Goal: Check status: Check status

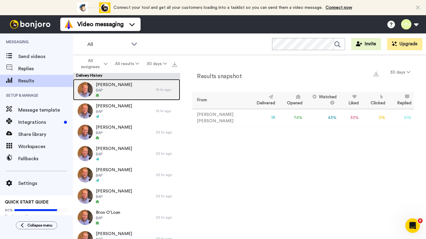
click at [116, 91] on span "BAP" at bounding box center [114, 90] width 36 height 5
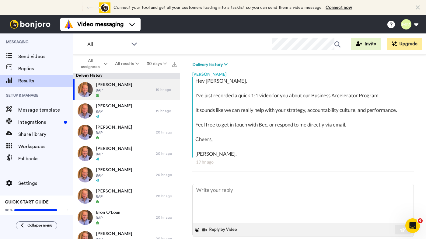
scroll to position [91, 0]
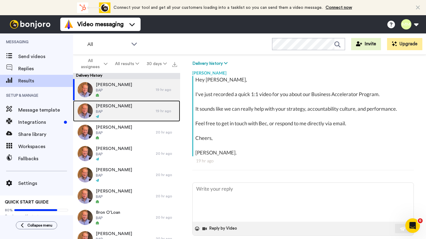
click at [135, 107] on div "Cam Ewart BAP" at bounding box center [114, 110] width 83 height 21
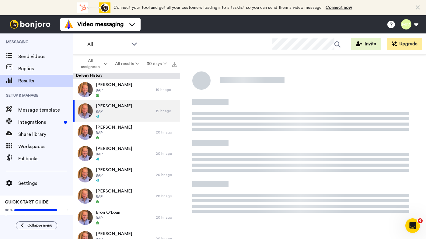
scroll to position [84, 0]
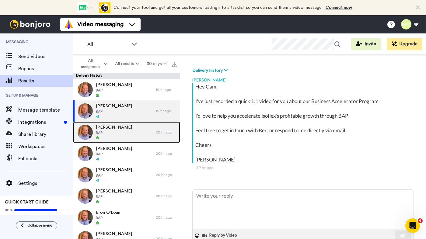
click at [128, 134] on div "Guy Terkelsen BAP" at bounding box center [114, 132] width 83 height 21
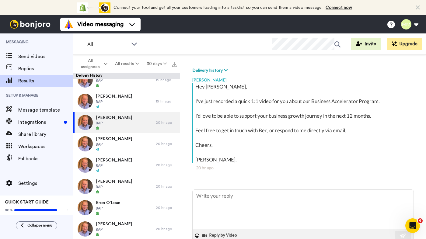
scroll to position [13, 0]
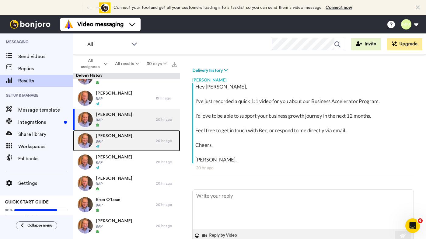
click at [130, 139] on div "Clay Evans BAP" at bounding box center [114, 140] width 83 height 21
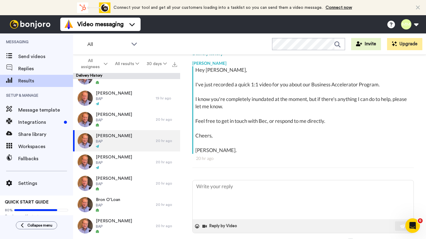
scroll to position [105, 0]
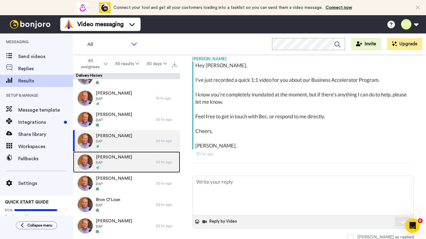
click at [121, 162] on span "BAP" at bounding box center [114, 162] width 36 height 5
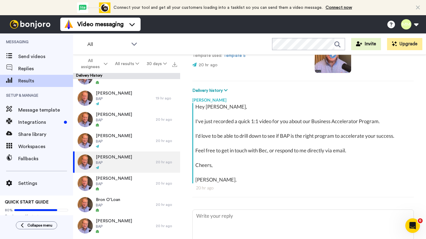
scroll to position [35, 0]
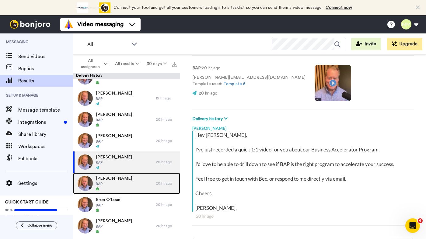
click at [132, 182] on div "Joseph Hardy BAP" at bounding box center [114, 183] width 83 height 21
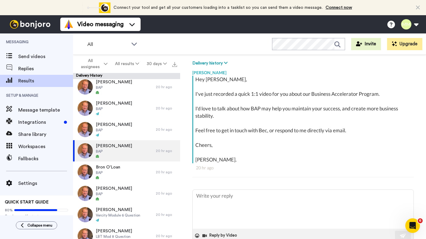
scroll to position [63, 0]
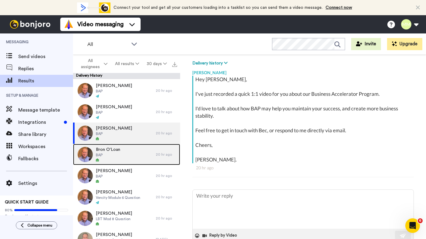
click at [133, 156] on div "Bron O'Loan BAP" at bounding box center [114, 154] width 83 height 21
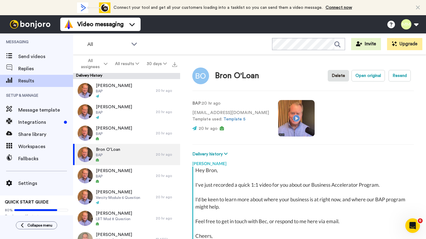
scroll to position [91, 0]
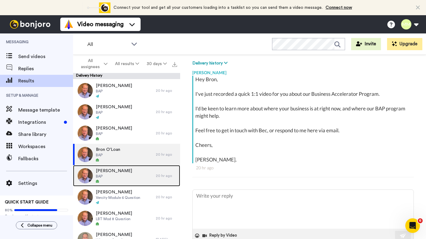
click at [129, 177] on div "Chris Kennedy BAP" at bounding box center [114, 175] width 83 height 21
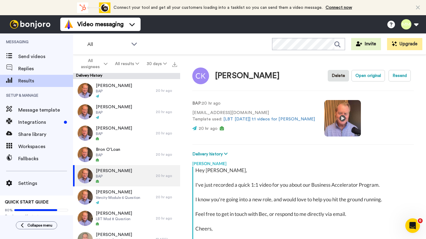
scroll to position [84, 0]
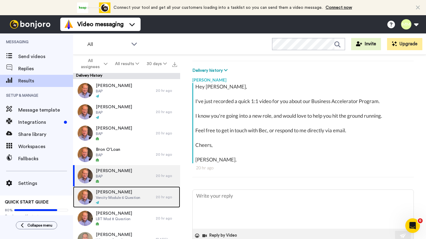
click at [128, 196] on span "Vercity Module 6 Question" at bounding box center [118, 197] width 44 height 5
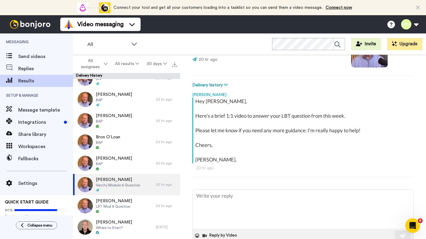
scroll to position [79, 0]
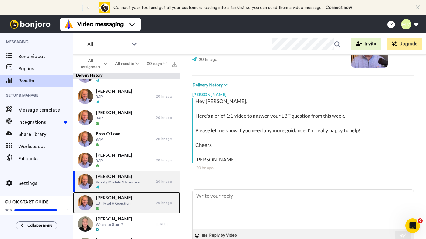
click at [128, 200] on span "[PERSON_NAME]" at bounding box center [114, 198] width 36 height 6
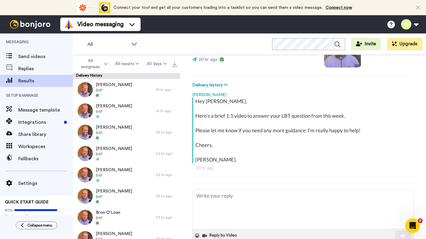
type textarea "x"
